Goal: Transaction & Acquisition: Book appointment/travel/reservation

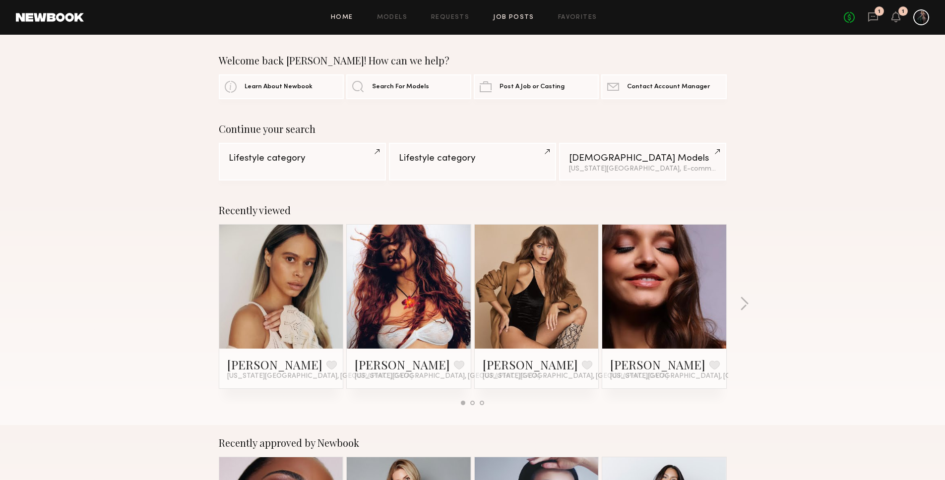
click at [512, 15] on link "Job Posts" at bounding box center [513, 17] width 41 height 6
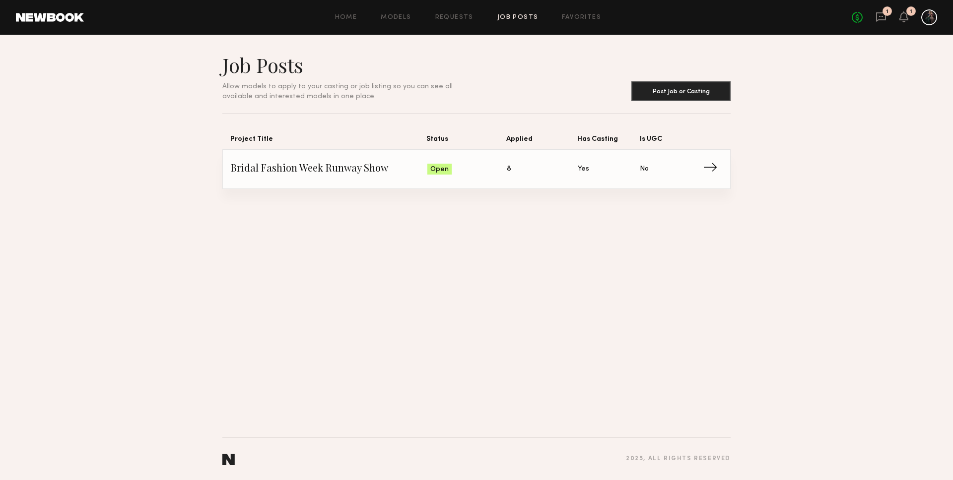
click at [319, 167] on span "Bridal Fashion Week Runway Show" at bounding box center [329, 169] width 196 height 15
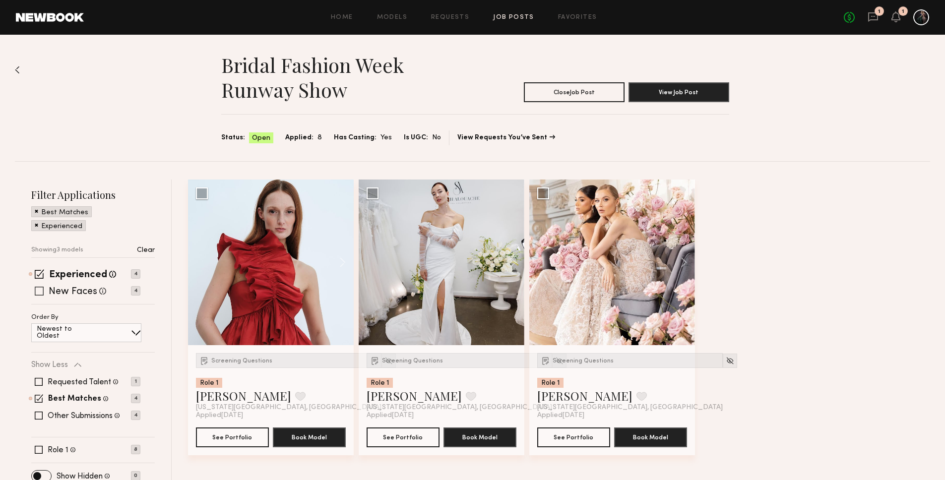
click at [39, 291] on span at bounding box center [39, 291] width 9 height 9
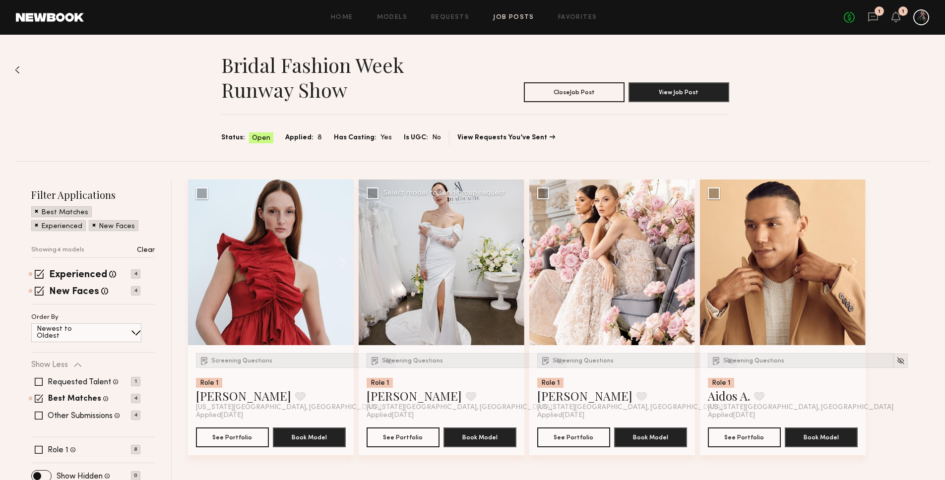
scroll to position [9, 0]
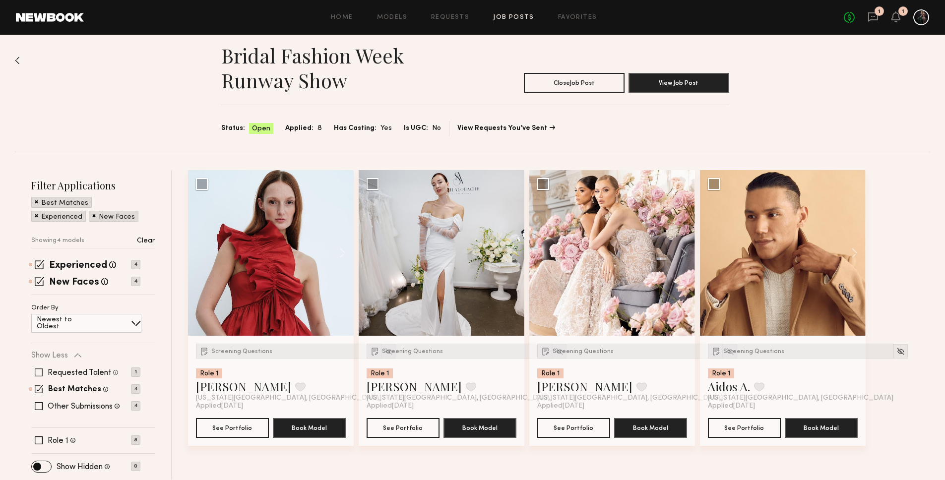
click at [40, 370] on span at bounding box center [39, 373] width 8 height 8
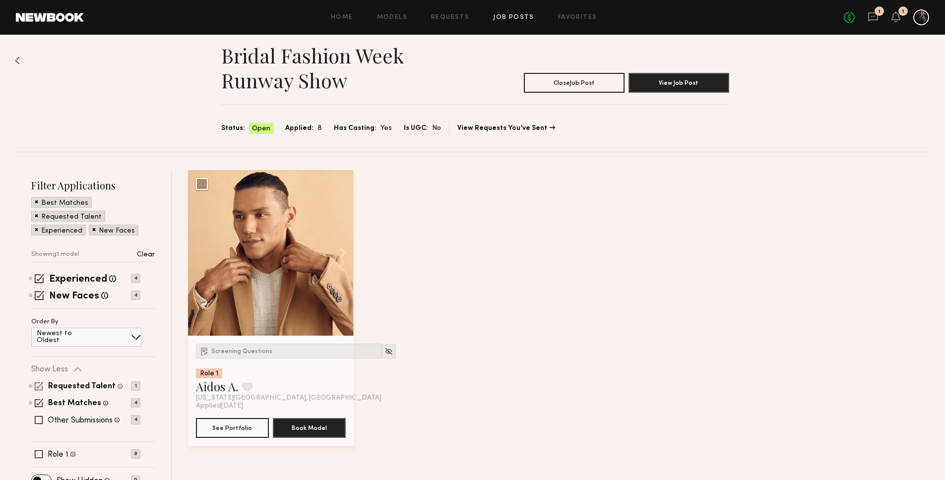
click at [39, 385] on span at bounding box center [39, 386] width 8 height 8
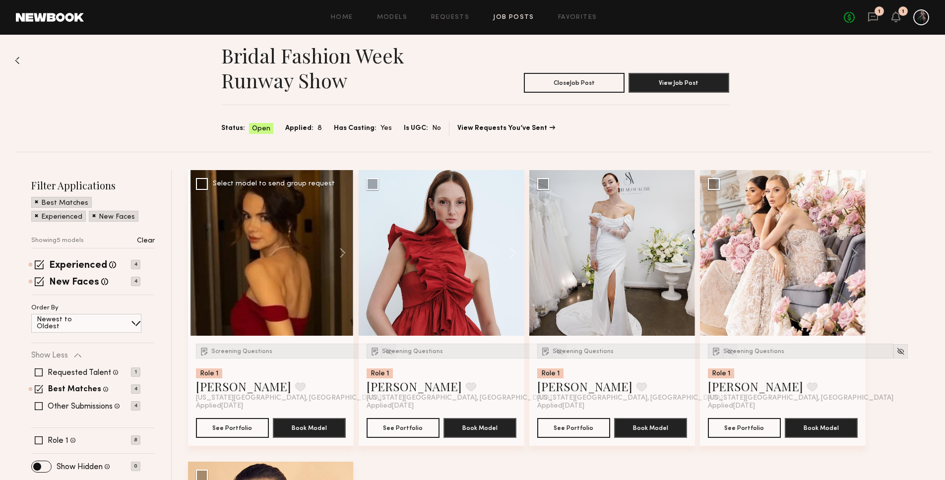
click at [297, 299] on div at bounding box center [271, 253] width 166 height 166
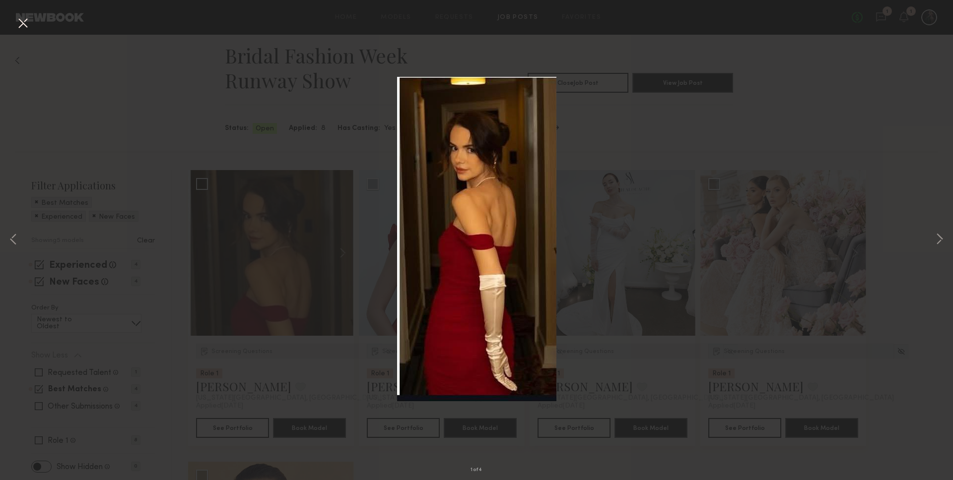
click at [293, 293] on div "1 of 4" at bounding box center [476, 240] width 953 height 480
click at [311, 151] on div "1 of 4" at bounding box center [476, 240] width 953 height 480
click at [22, 18] on button at bounding box center [23, 24] width 16 height 18
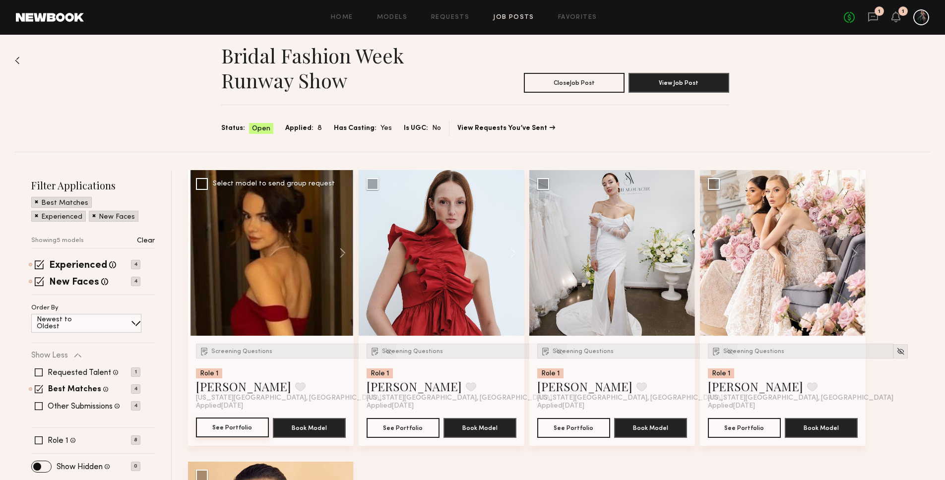
click at [235, 427] on button "See Portfolio" at bounding box center [232, 428] width 73 height 20
click at [601, 299] on div at bounding box center [612, 253] width 166 height 166
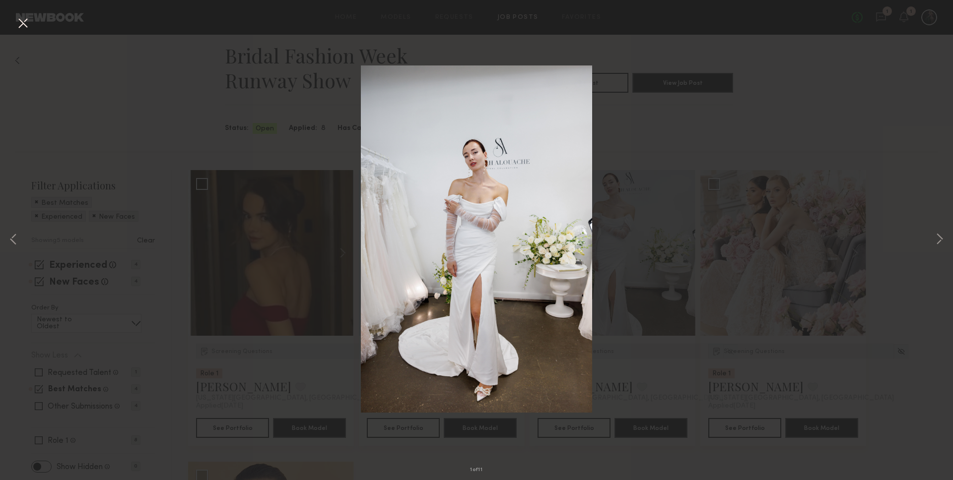
click at [681, 121] on div "1 of 11" at bounding box center [476, 240] width 953 height 480
click at [690, 126] on div "1 of 11" at bounding box center [476, 240] width 953 height 480
click at [27, 23] on button at bounding box center [23, 24] width 16 height 18
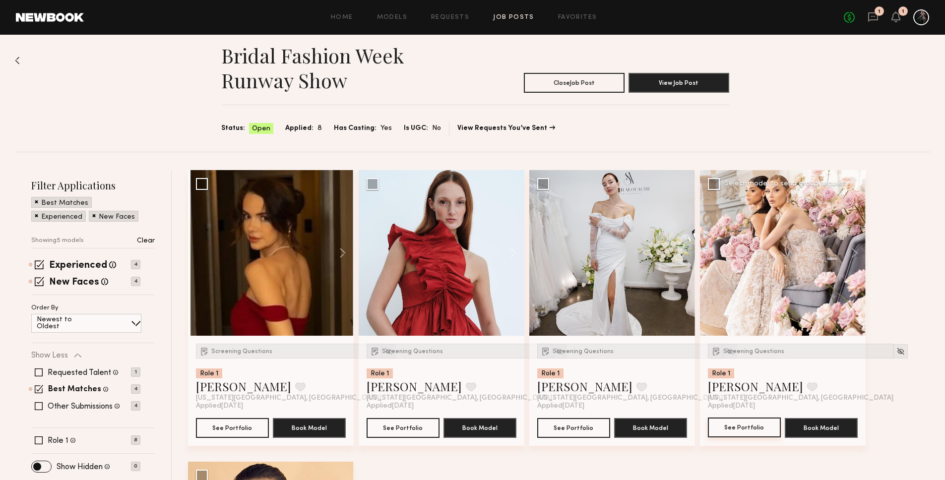
click at [735, 433] on button "See Portfolio" at bounding box center [744, 428] width 73 height 20
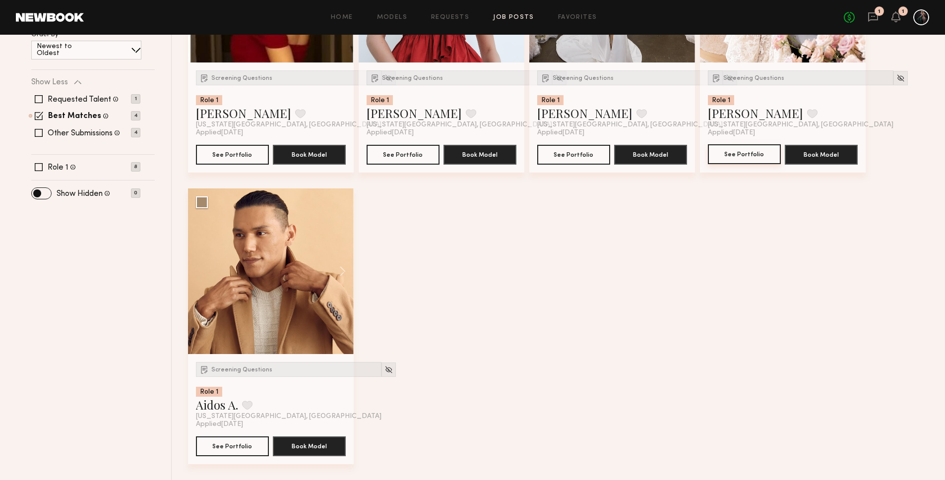
scroll to position [35, 0]
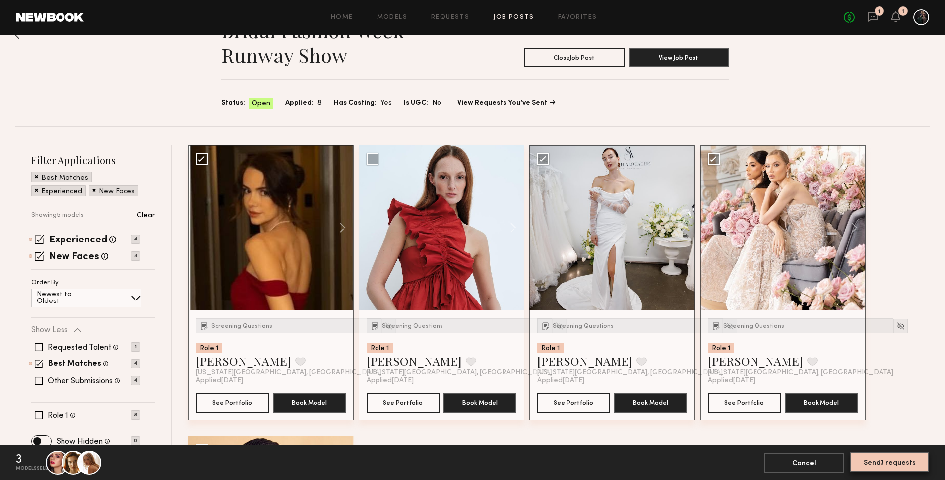
click at [890, 467] on button "Send 3 requests" at bounding box center [889, 463] width 79 height 20
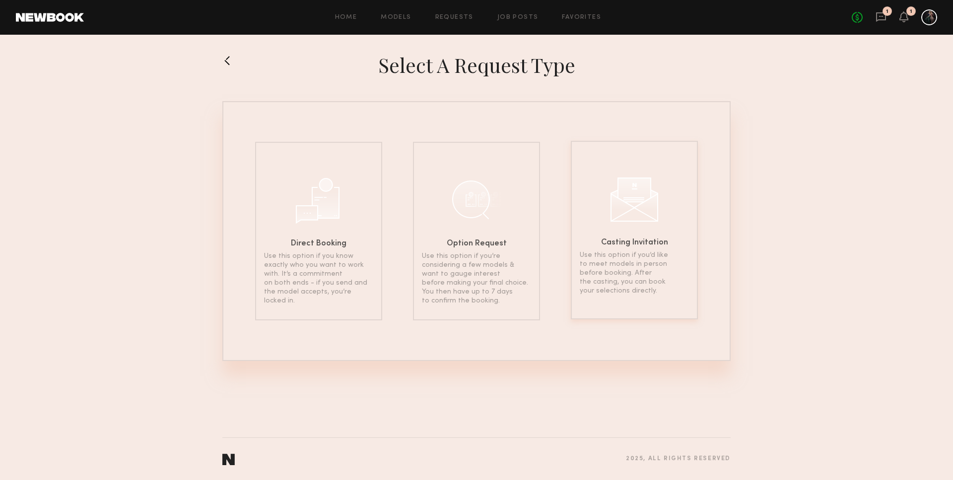
click at [640, 262] on p "Use this option if you’d like to meet models in person before booking. After th…" at bounding box center [634, 273] width 109 height 45
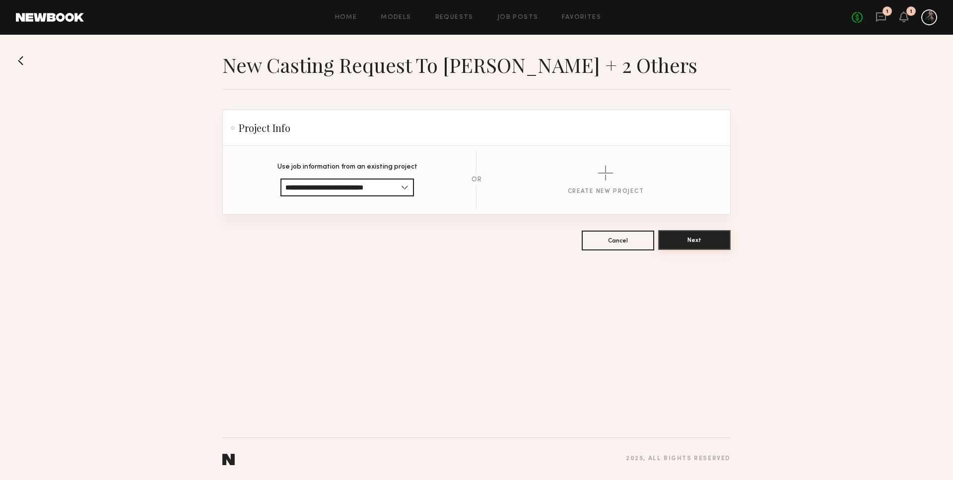
click at [703, 243] on button "Next" at bounding box center [694, 240] width 72 height 20
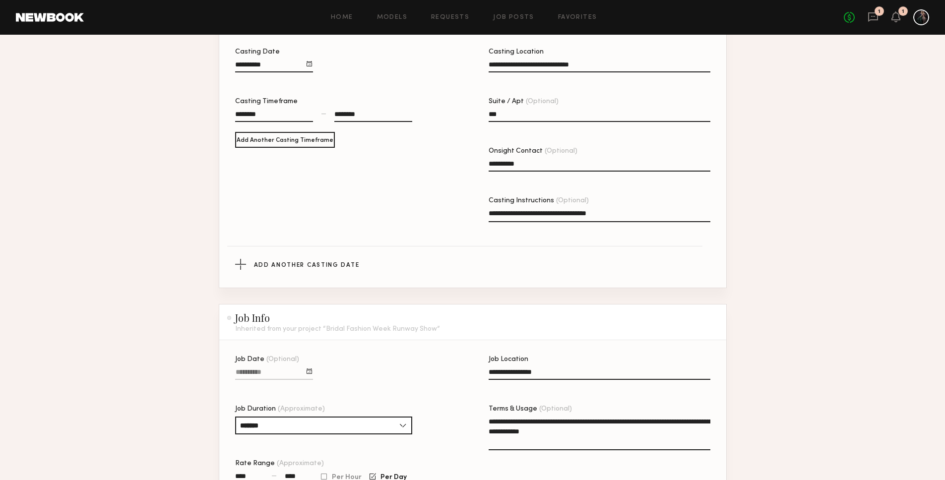
scroll to position [388, 0]
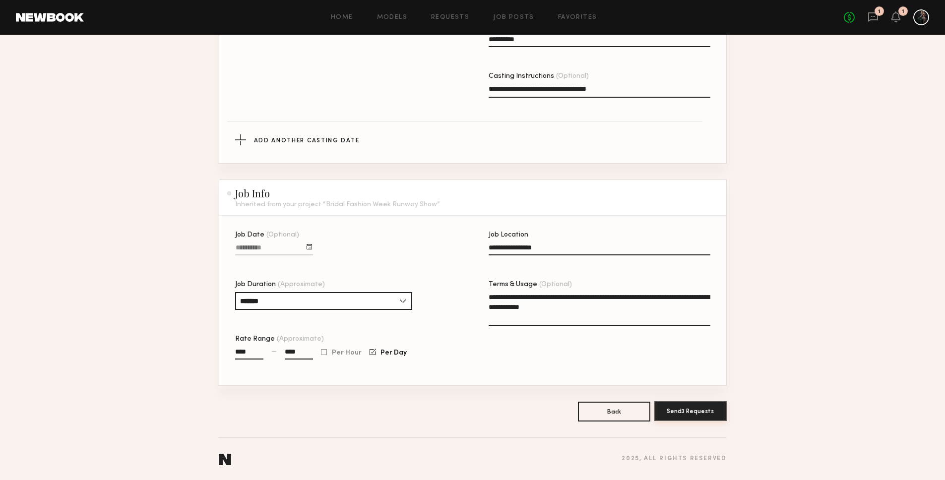
click at [679, 420] on button "Send 3 Requests" at bounding box center [690, 411] width 72 height 20
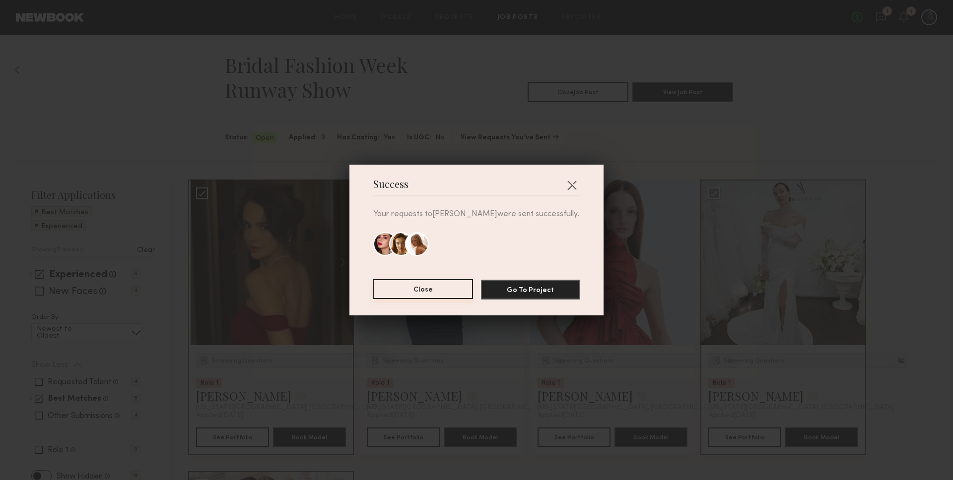
click at [431, 297] on button "Close" at bounding box center [423, 289] width 100 height 20
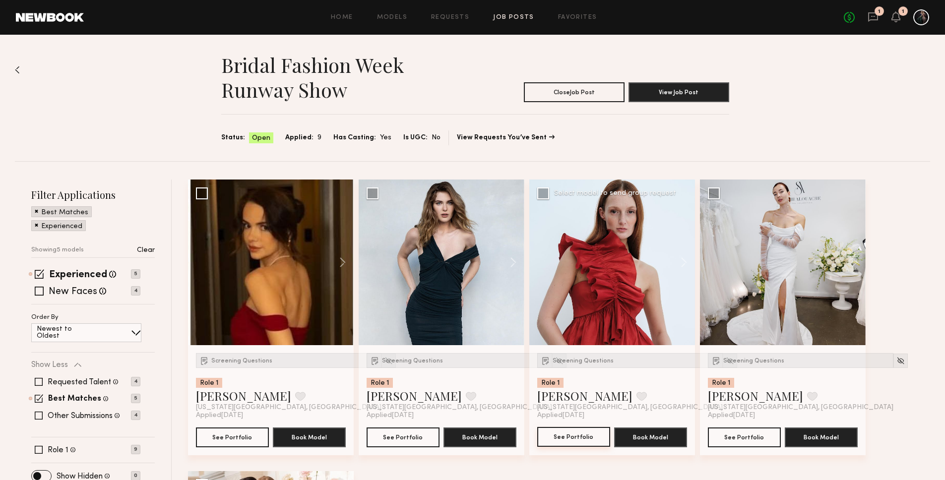
click at [570, 440] on button "See Portfolio" at bounding box center [573, 437] width 73 height 20
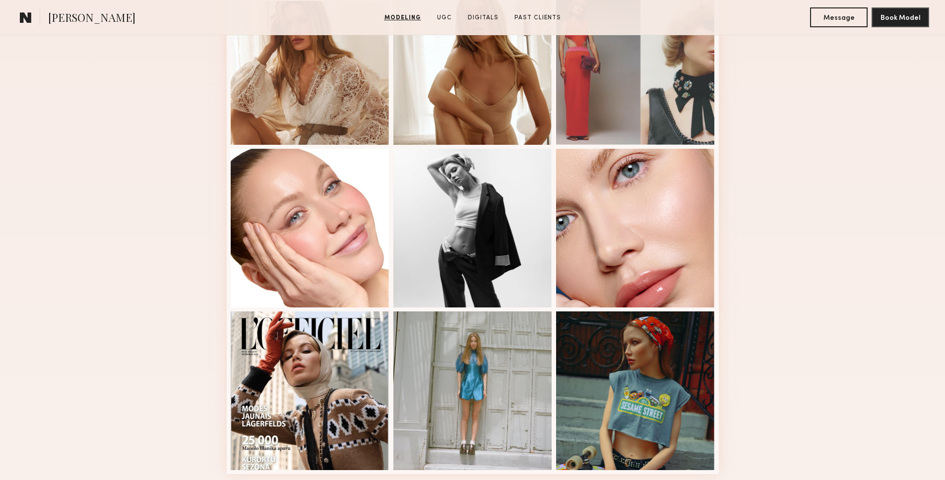
scroll to position [735, 0]
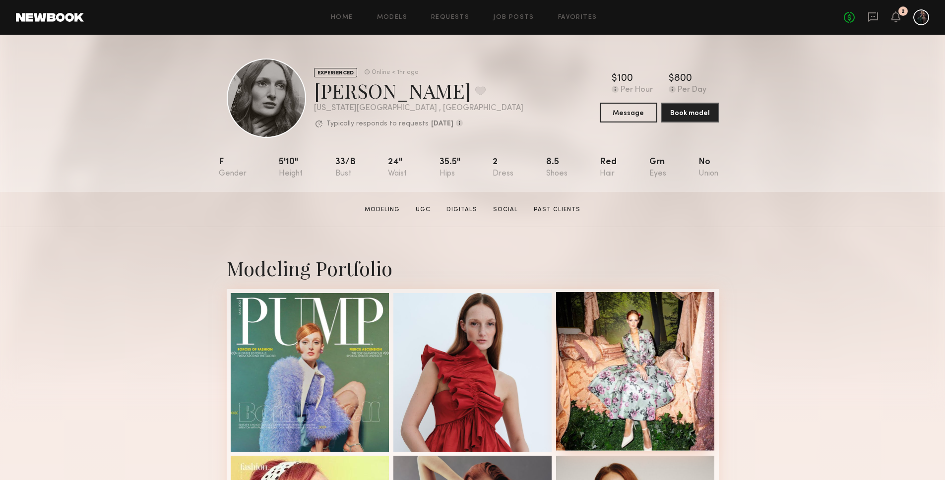
click at [652, 347] on div at bounding box center [635, 371] width 159 height 159
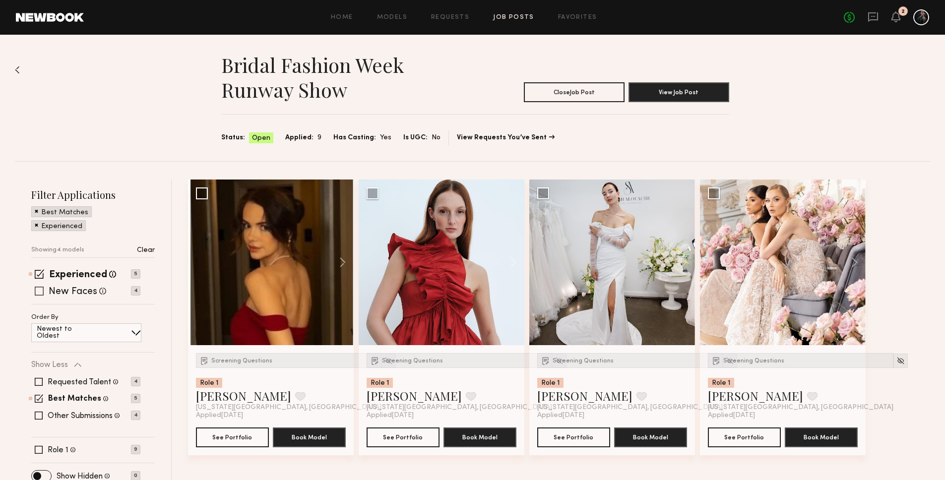
click at [37, 289] on span at bounding box center [39, 291] width 9 height 9
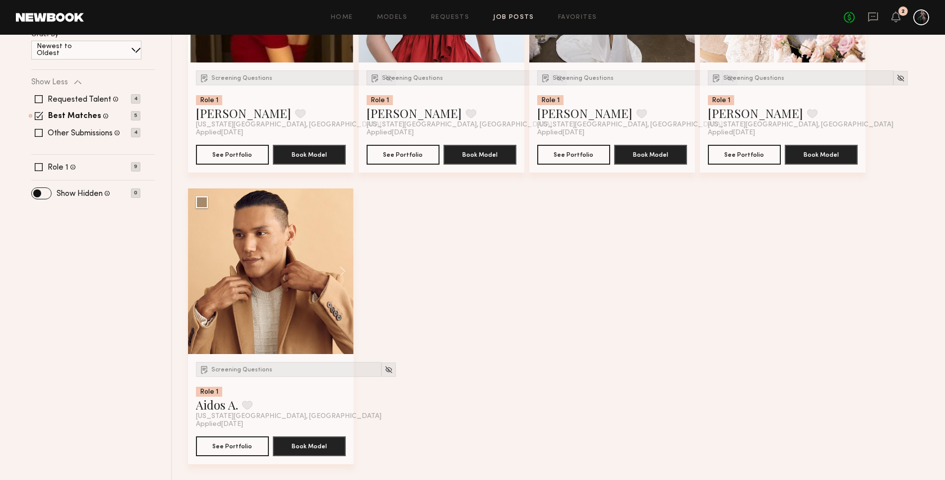
scroll to position [42, 0]
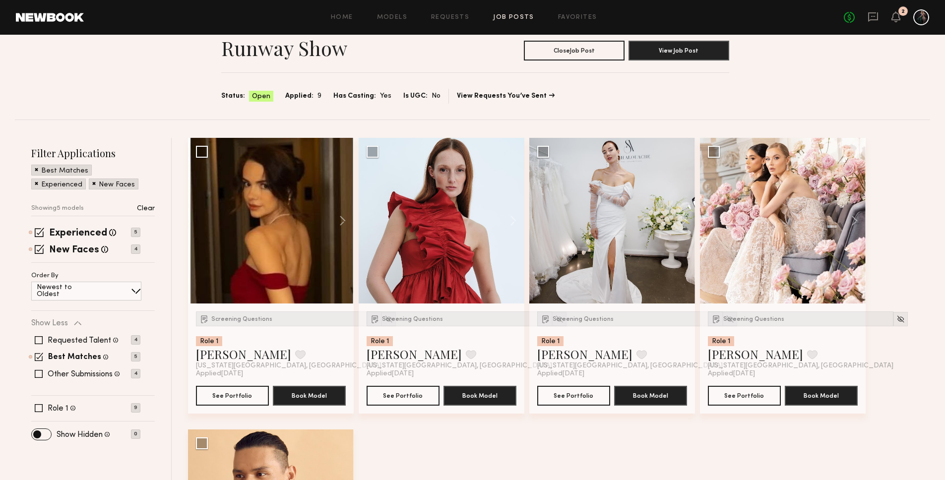
click at [79, 294] on p "Newest to Oldest" at bounding box center [66, 291] width 59 height 14
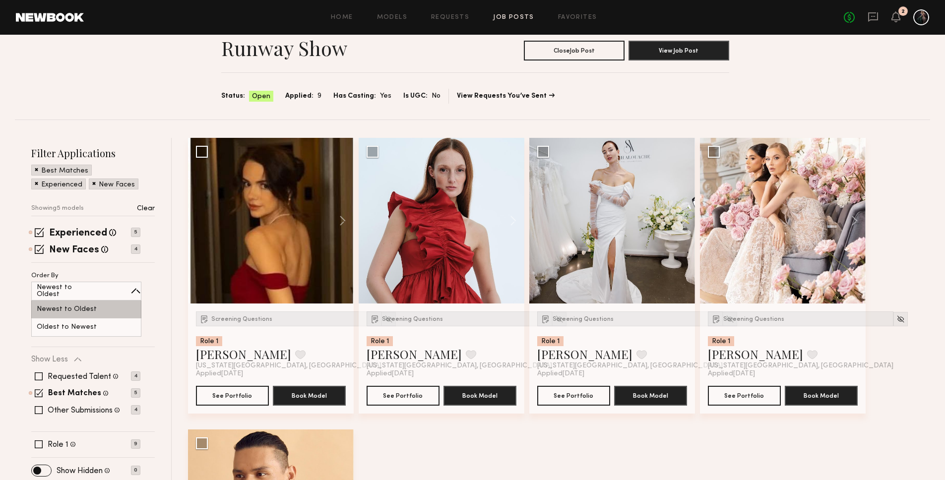
click at [76, 309] on p "Newest to Oldest" at bounding box center [67, 309] width 60 height 7
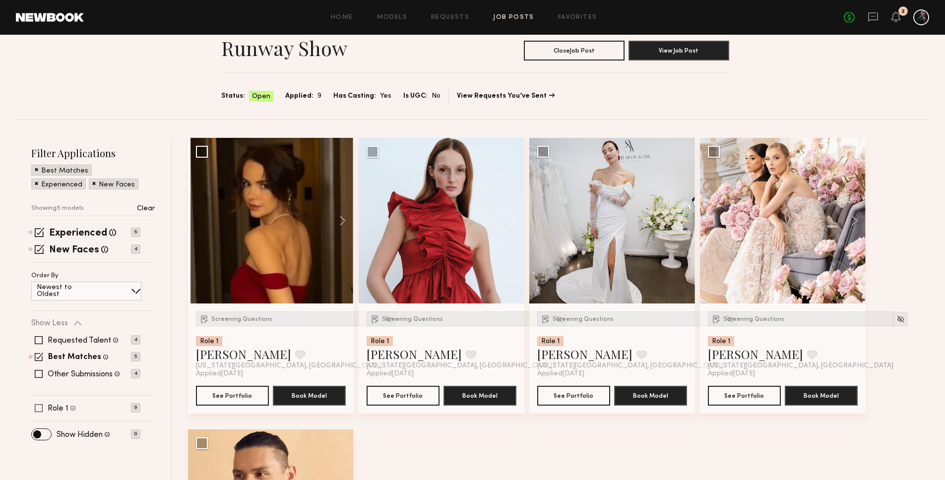
click at [40, 410] on span at bounding box center [39, 408] width 8 height 8
click at [147, 208] on p "Clear" at bounding box center [146, 208] width 18 height 7
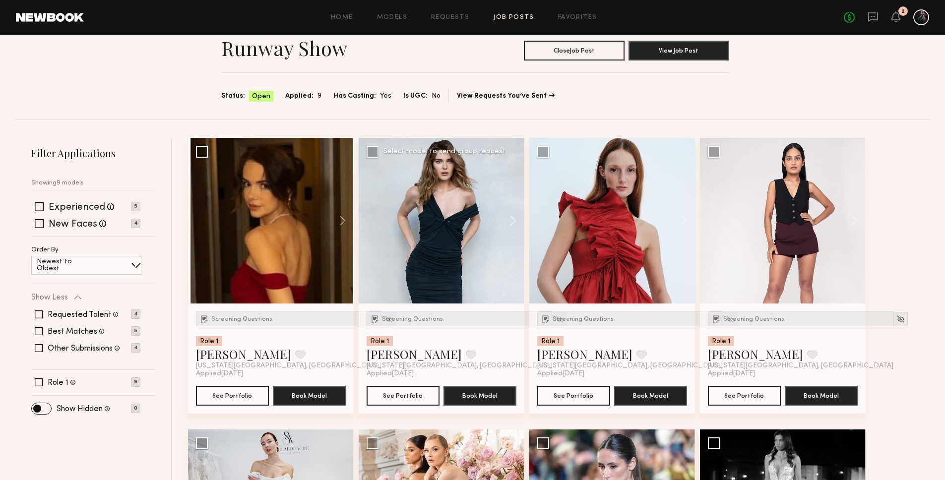
click at [415, 199] on div at bounding box center [442, 221] width 166 height 166
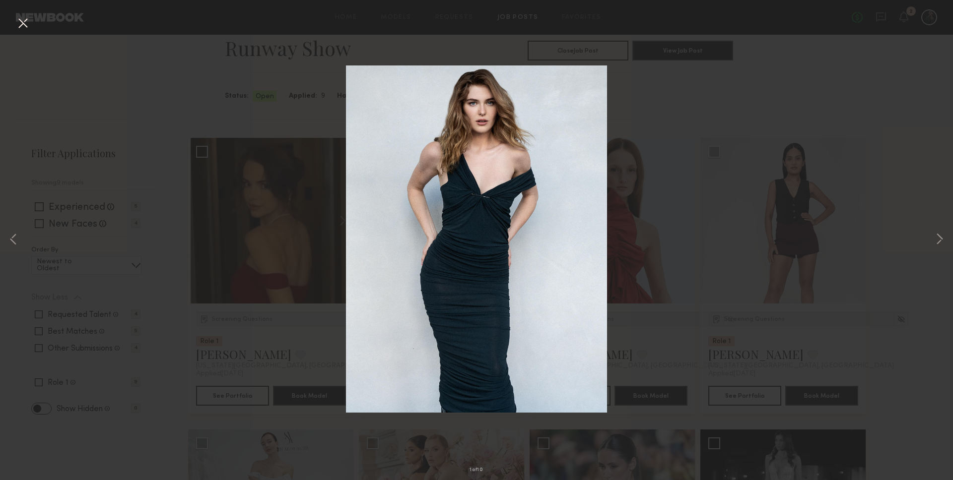
click at [259, 112] on div "1 of 10" at bounding box center [476, 240] width 953 height 480
click at [16, 19] on button at bounding box center [23, 24] width 16 height 18
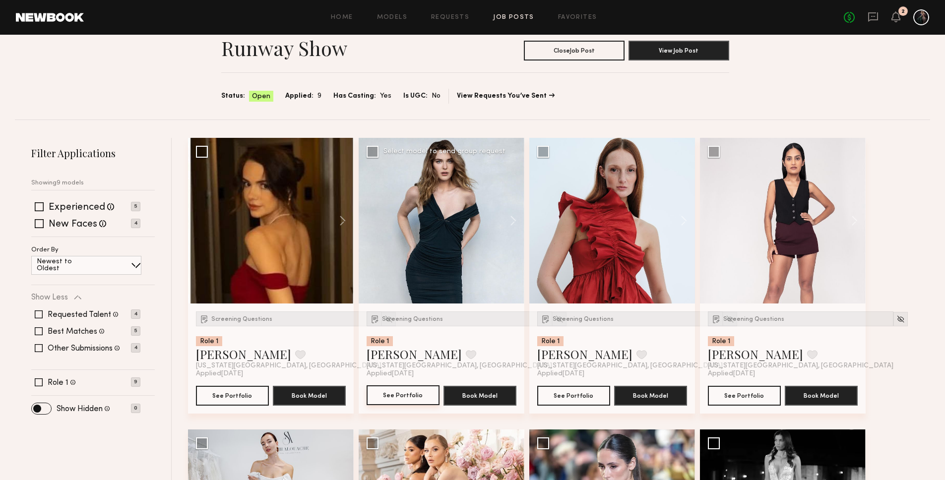
click at [401, 400] on button "See Portfolio" at bounding box center [403, 396] width 73 height 20
click at [742, 401] on button "See Portfolio" at bounding box center [744, 396] width 73 height 20
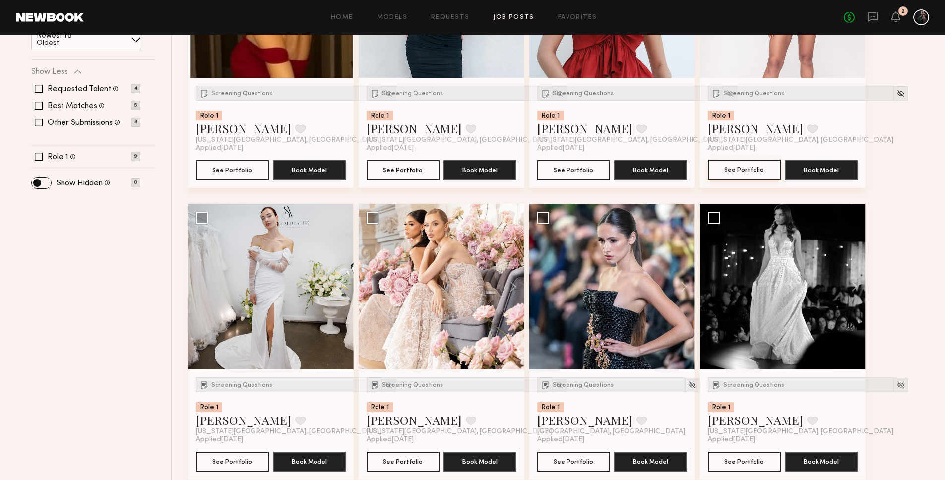
scroll to position [334, 0]
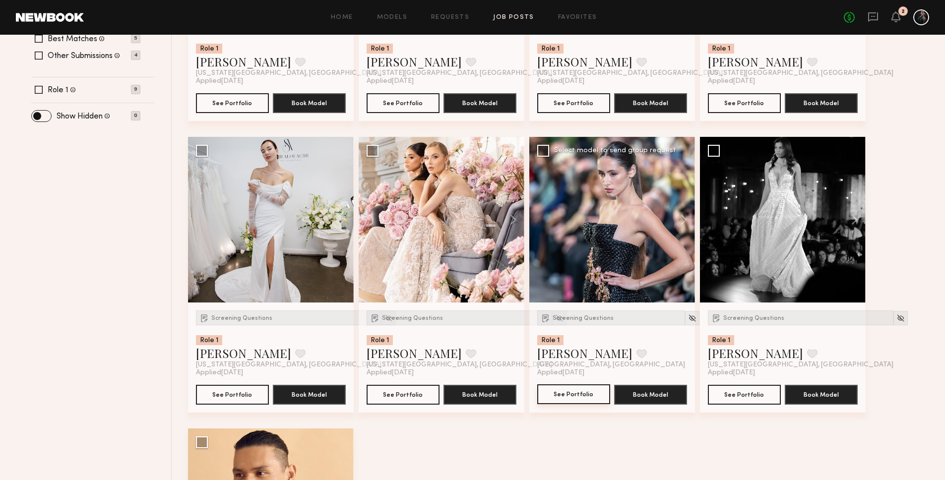
click at [581, 393] on button "See Portfolio" at bounding box center [573, 395] width 73 height 20
click at [737, 402] on button "See Portfolio" at bounding box center [744, 395] width 73 height 20
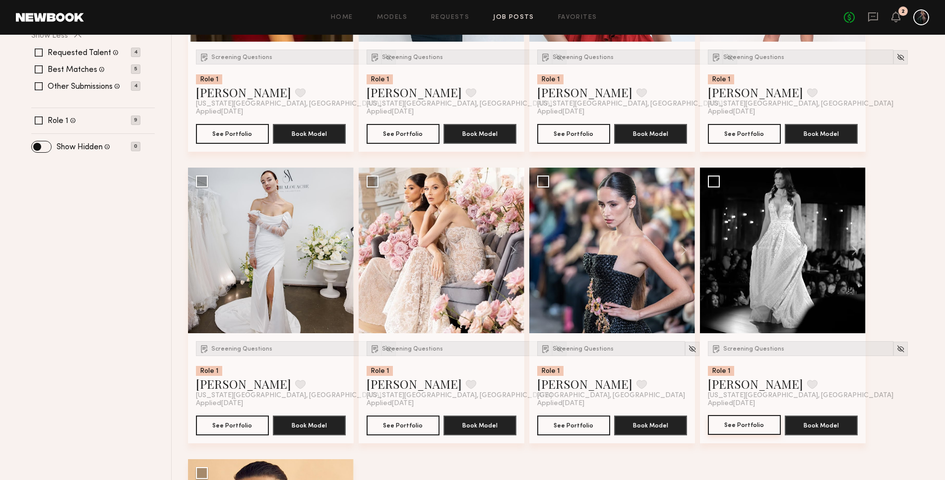
scroll to position [62, 0]
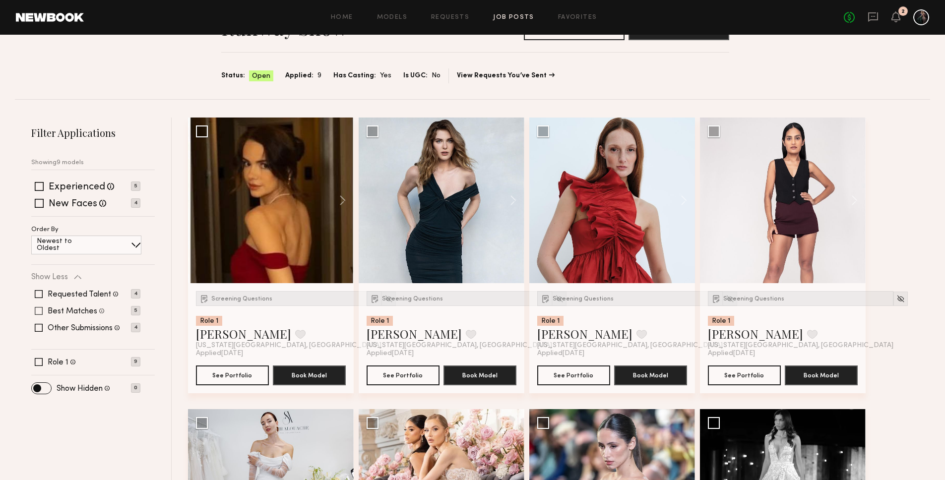
click at [39, 312] on span at bounding box center [39, 311] width 8 height 8
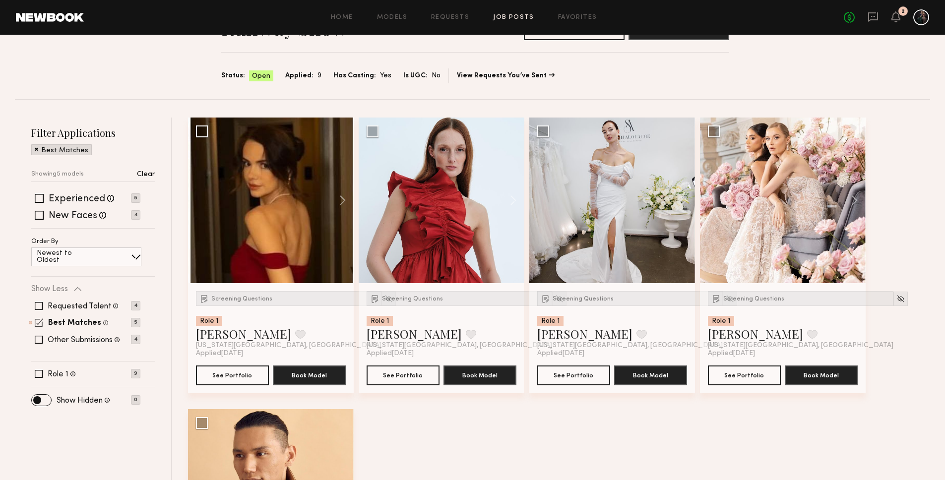
click at [39, 320] on span at bounding box center [39, 323] width 8 height 8
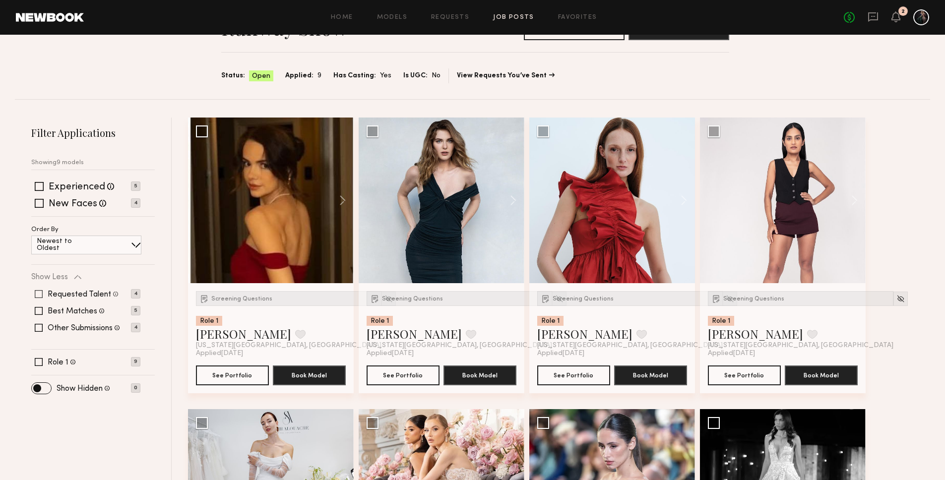
click at [39, 294] on span at bounding box center [39, 294] width 8 height 8
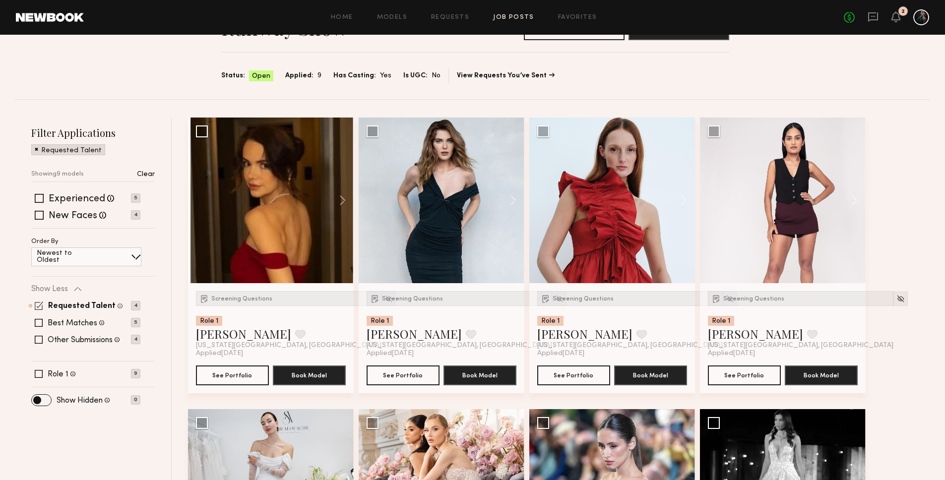
scroll to position [0, 0]
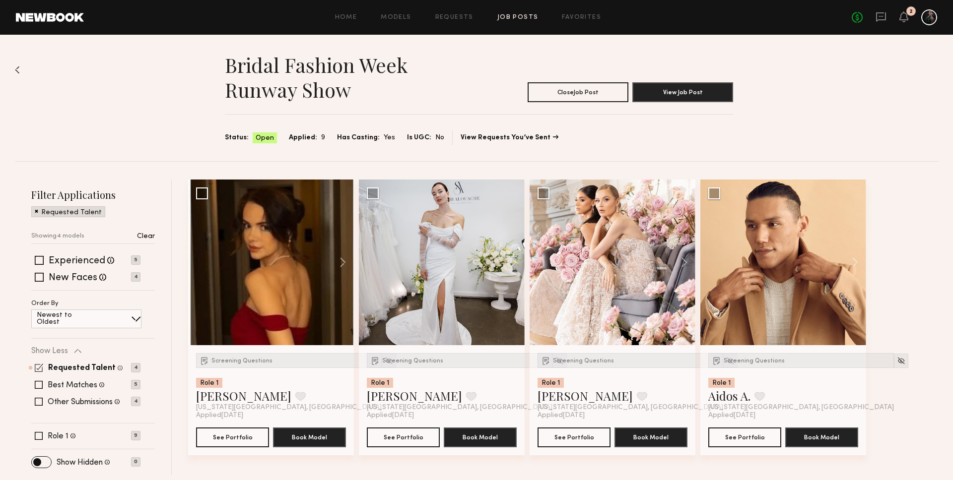
click at [39, 370] on span at bounding box center [39, 368] width 8 height 8
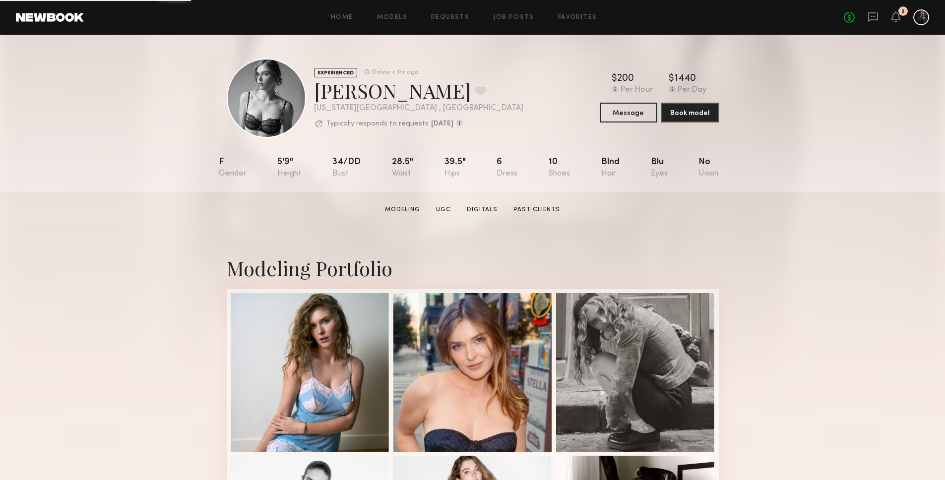
scroll to position [208, 0]
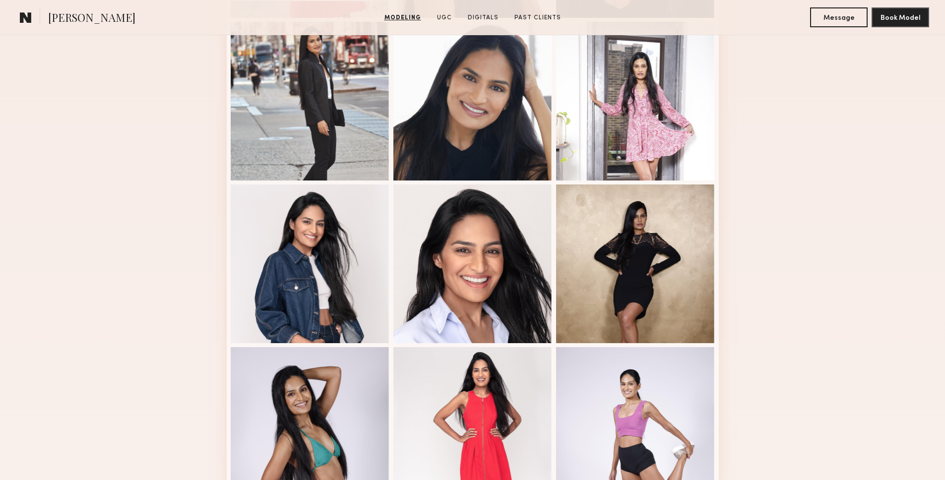
scroll to position [675, 0]
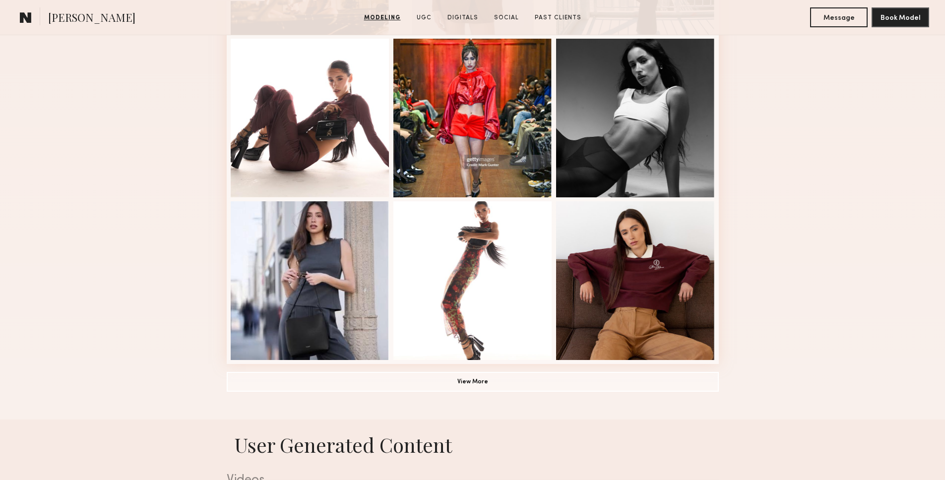
scroll to position [622, 0]
